Goal: Go to known website: Go to known website

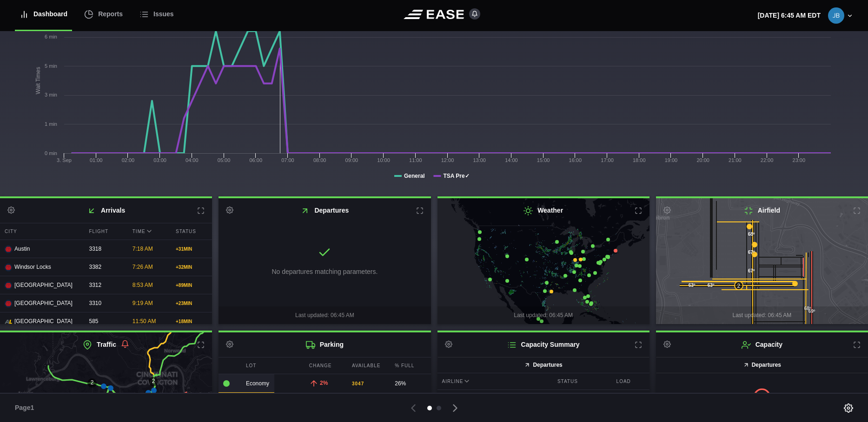
scroll to position [93, 0]
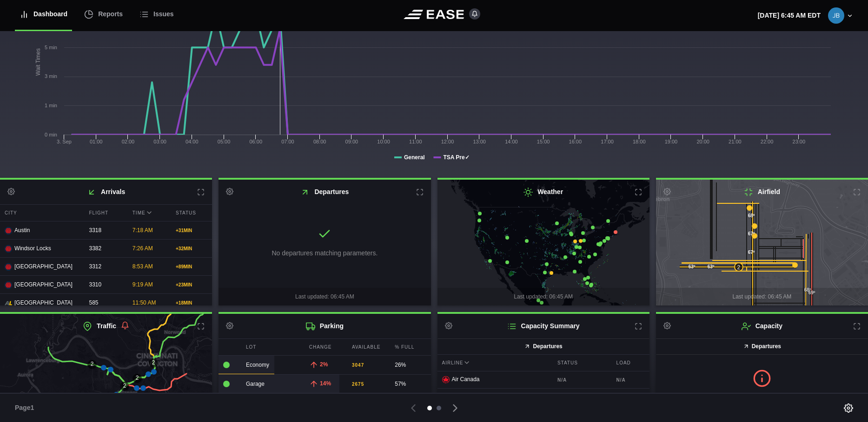
click at [440, 409] on div at bounding box center [438, 408] width 5 height 5
